Goal: Task Accomplishment & Management: Manage account settings

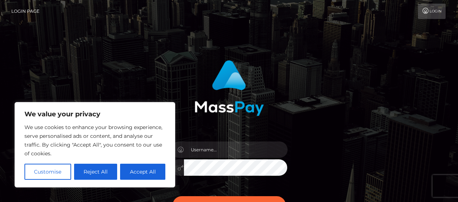
drag, startPoint x: 110, startPoint y: 174, endPoint x: 125, endPoint y: 170, distance: 15.1
click at [112, 173] on button "Reject All" at bounding box center [95, 172] width 43 height 16
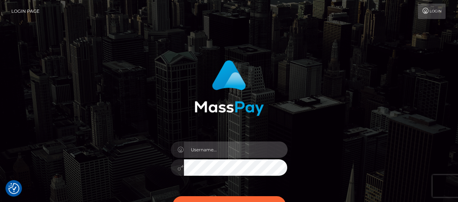
click at [218, 150] on input "text" at bounding box center [236, 150] width 104 height 16
type input "[EMAIL_ADDRESS][DOMAIN_NAME]"
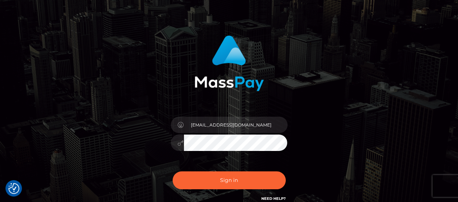
scroll to position [36, 0]
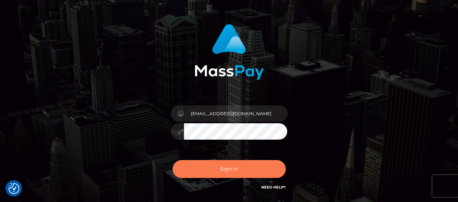
click at [224, 172] on button "Sign in" at bounding box center [229, 169] width 113 height 18
